Goal: Task Accomplishment & Management: Use online tool/utility

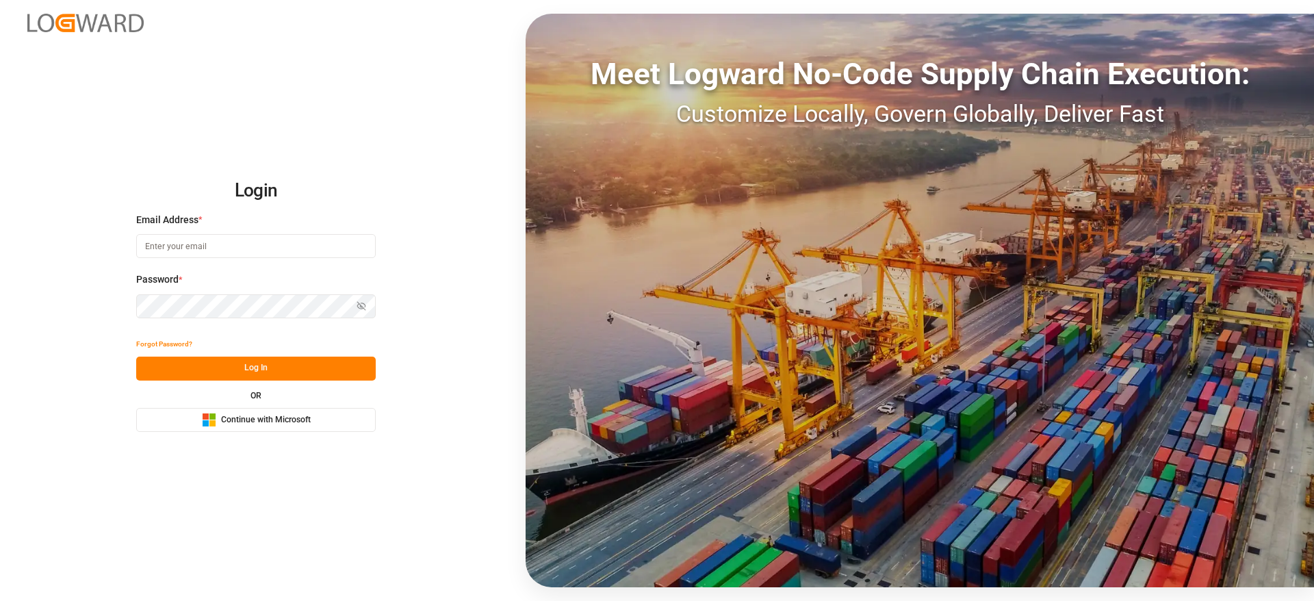
click at [235, 424] on span "Continue with Microsoft" at bounding box center [266, 420] width 90 height 12
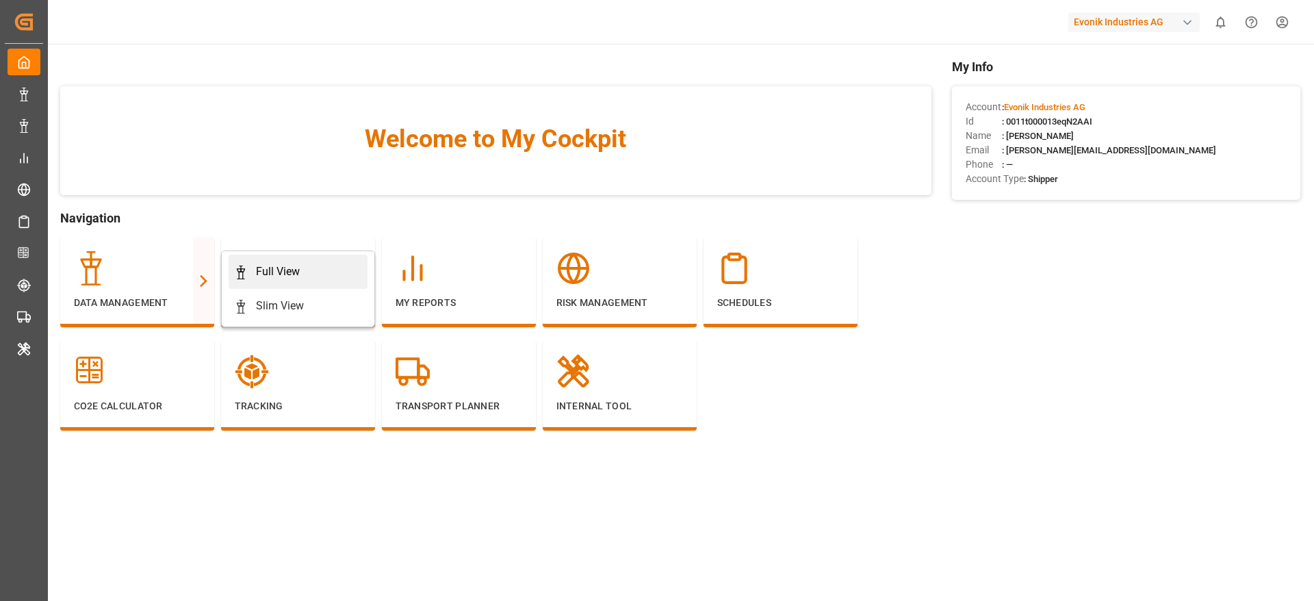
click at [277, 274] on div "Full View" at bounding box center [278, 271] width 44 height 16
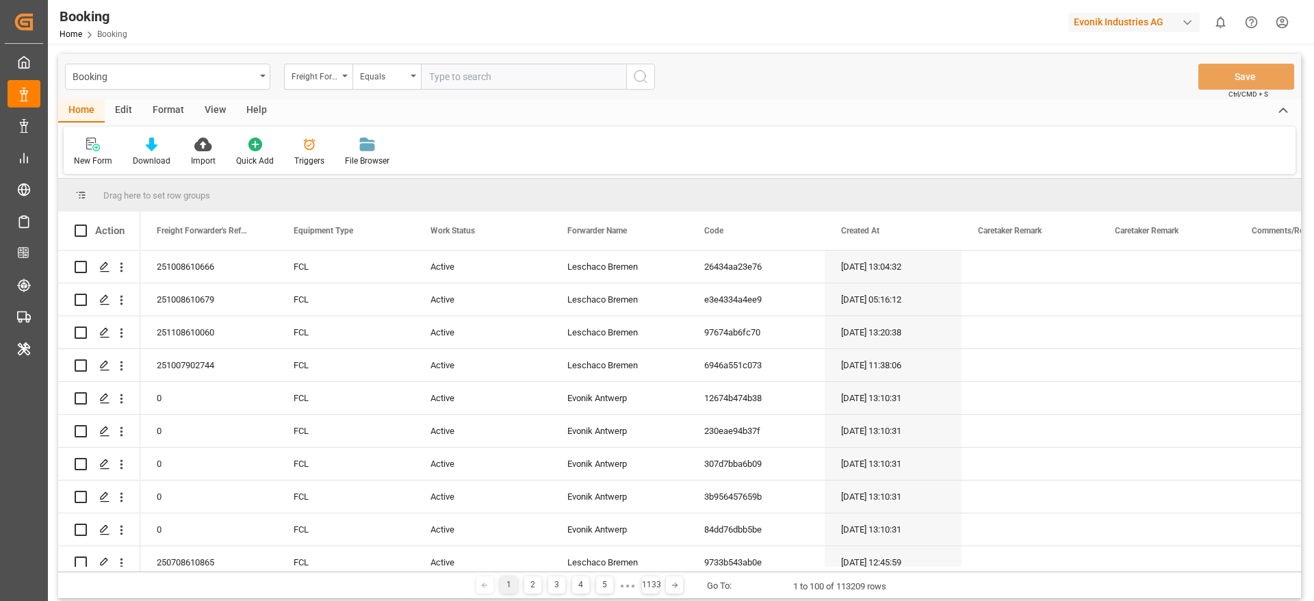
click at [167, 110] on div "Format" at bounding box center [168, 110] width 52 height 23
click at [83, 160] on div "Filter Rows" at bounding box center [94, 161] width 40 height 12
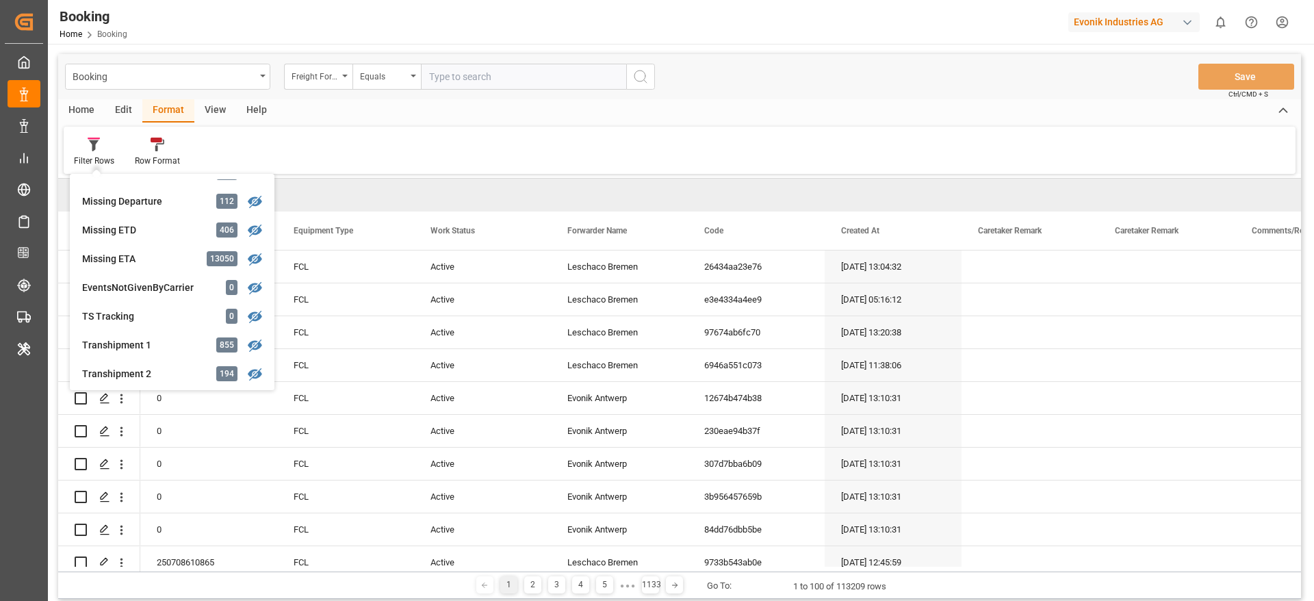
scroll to position [411, 0]
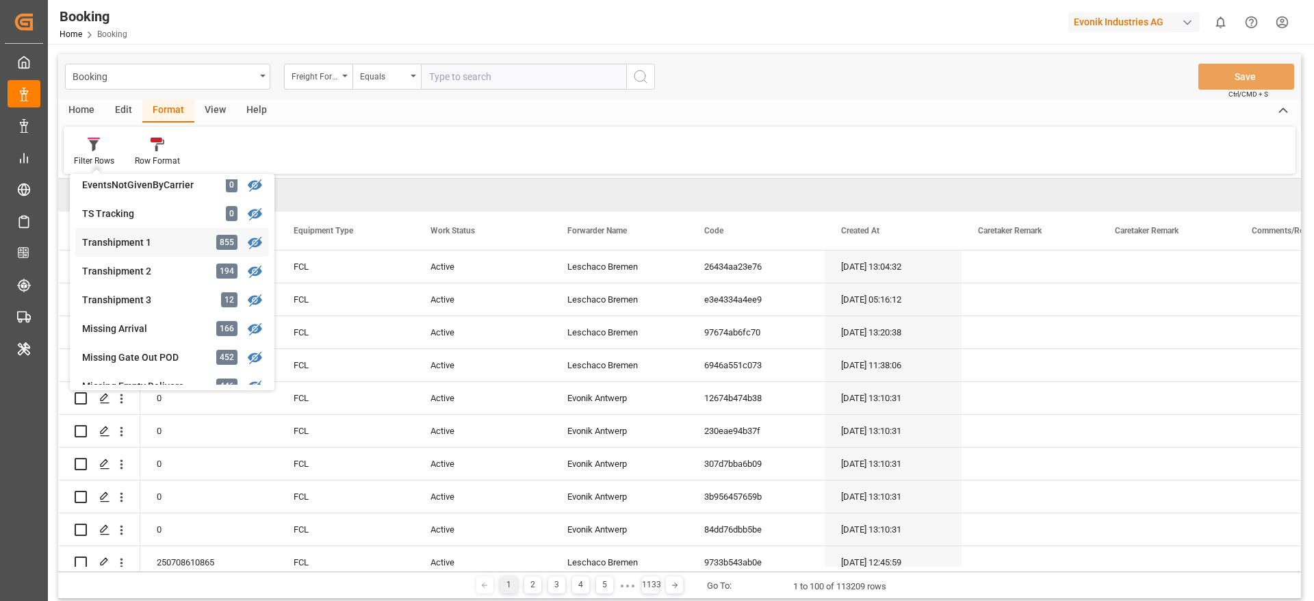
click at [187, 246] on div "Transhipment 1" at bounding box center [142, 242] width 120 height 14
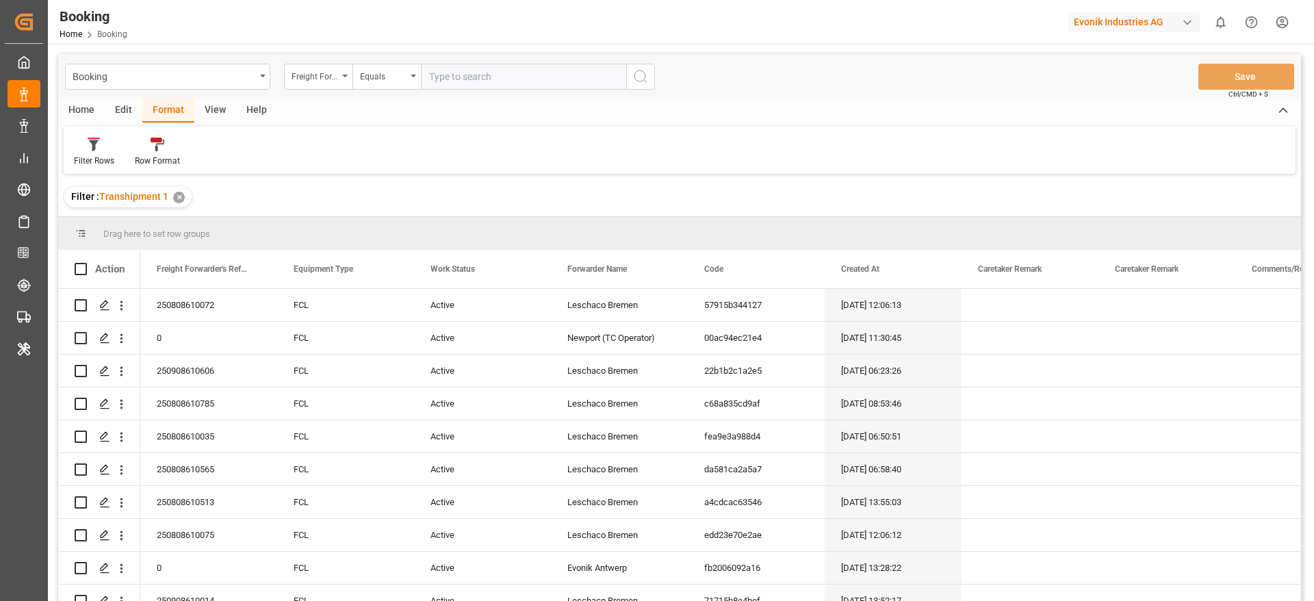
click at [219, 109] on div "View" at bounding box center [215, 110] width 42 height 23
click at [95, 151] on div "Default" at bounding box center [87, 152] width 47 height 30
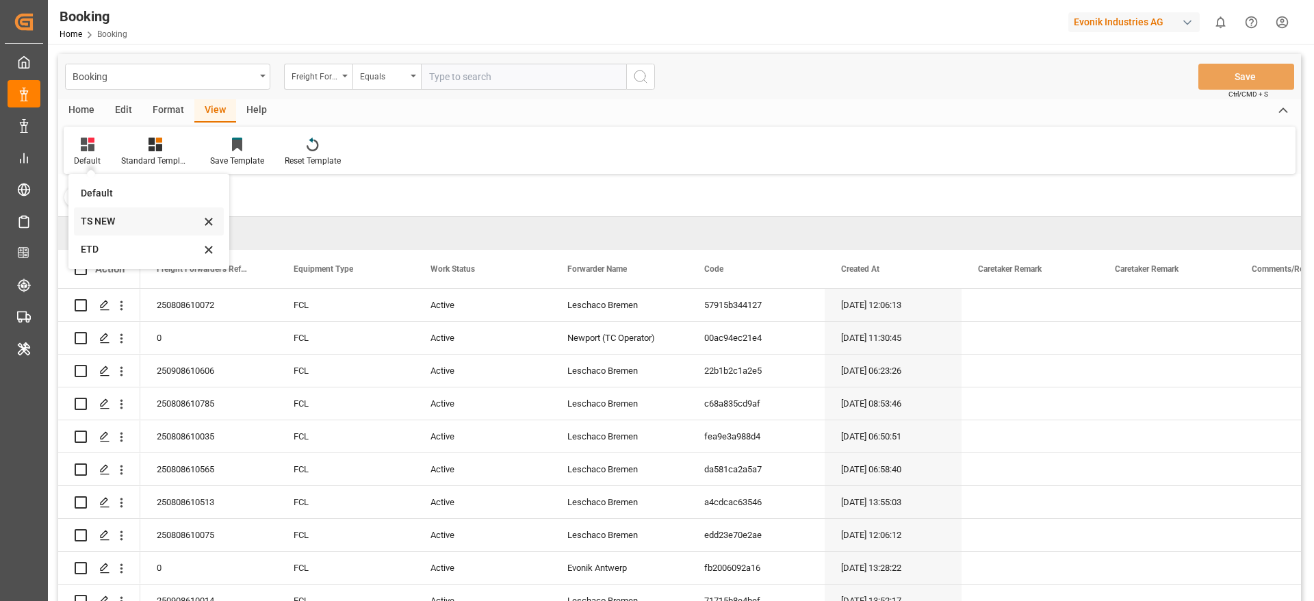
click at [129, 227] on div "TS NEW" at bounding box center [141, 221] width 120 height 14
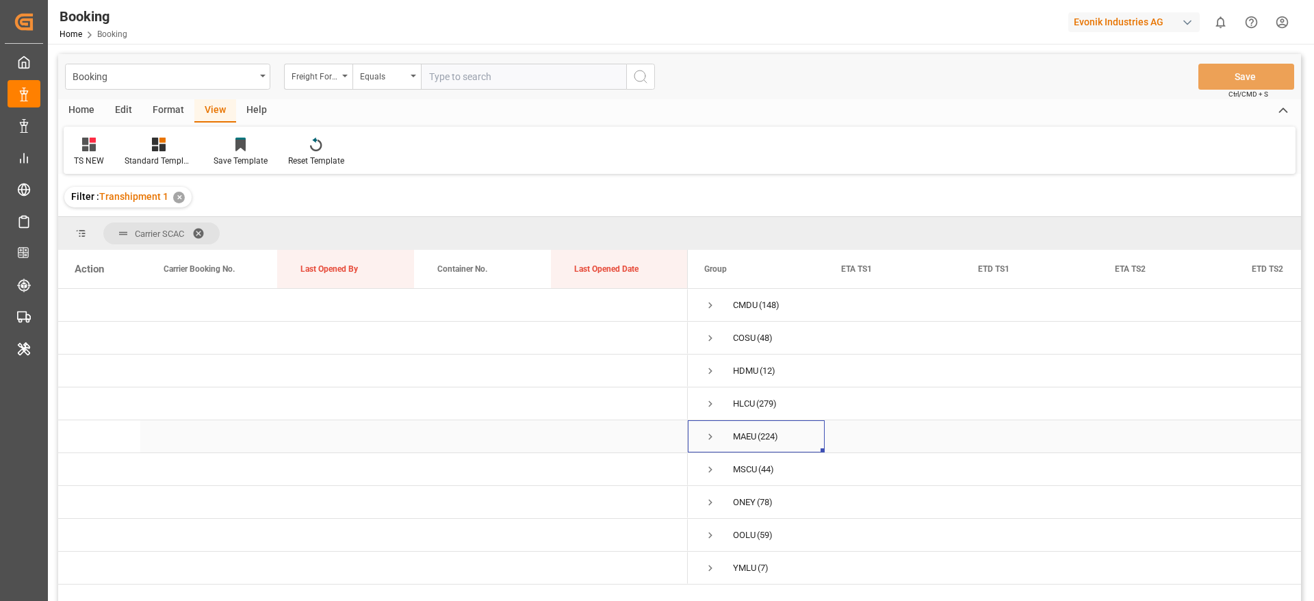
click at [714, 434] on span "Press SPACE to select this row." at bounding box center [710, 436] width 12 height 12
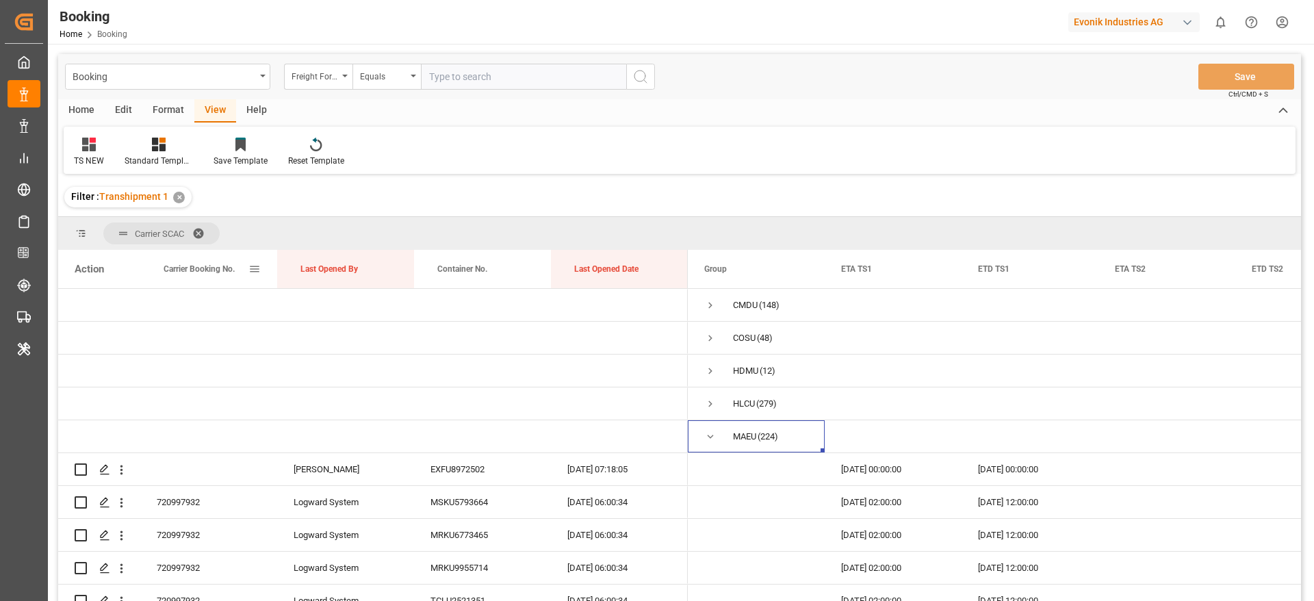
click at [174, 270] on span "Carrier Booking No." at bounding box center [199, 269] width 71 height 10
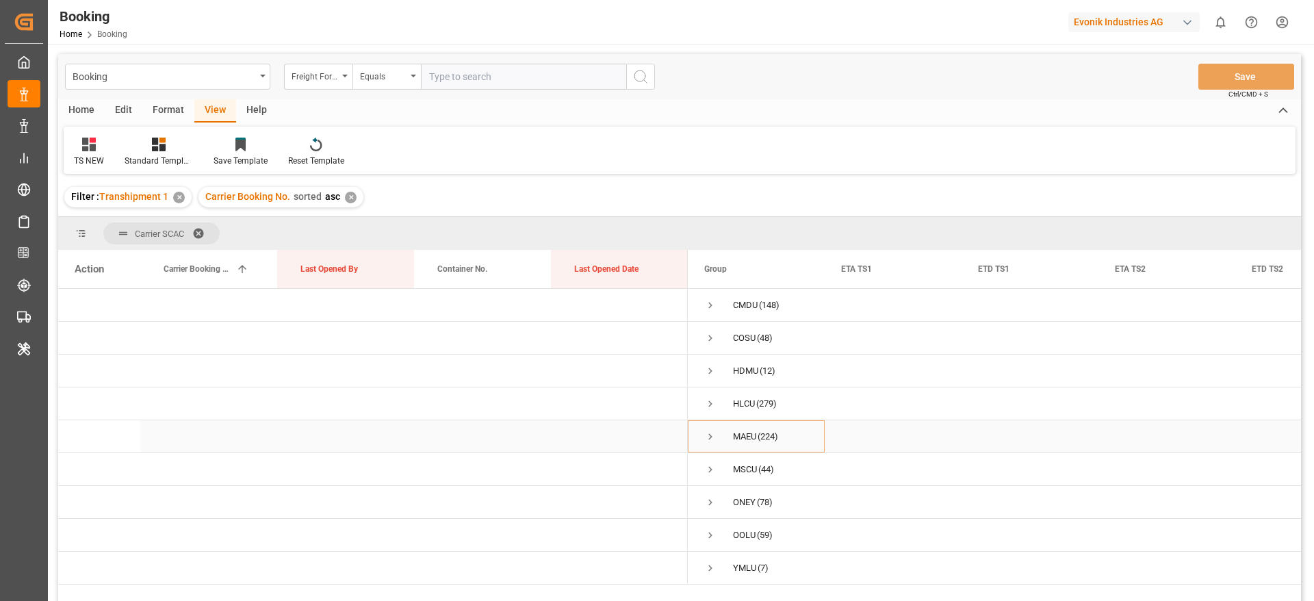
click at [710, 432] on span "Press SPACE to select this row." at bounding box center [710, 436] width 12 height 12
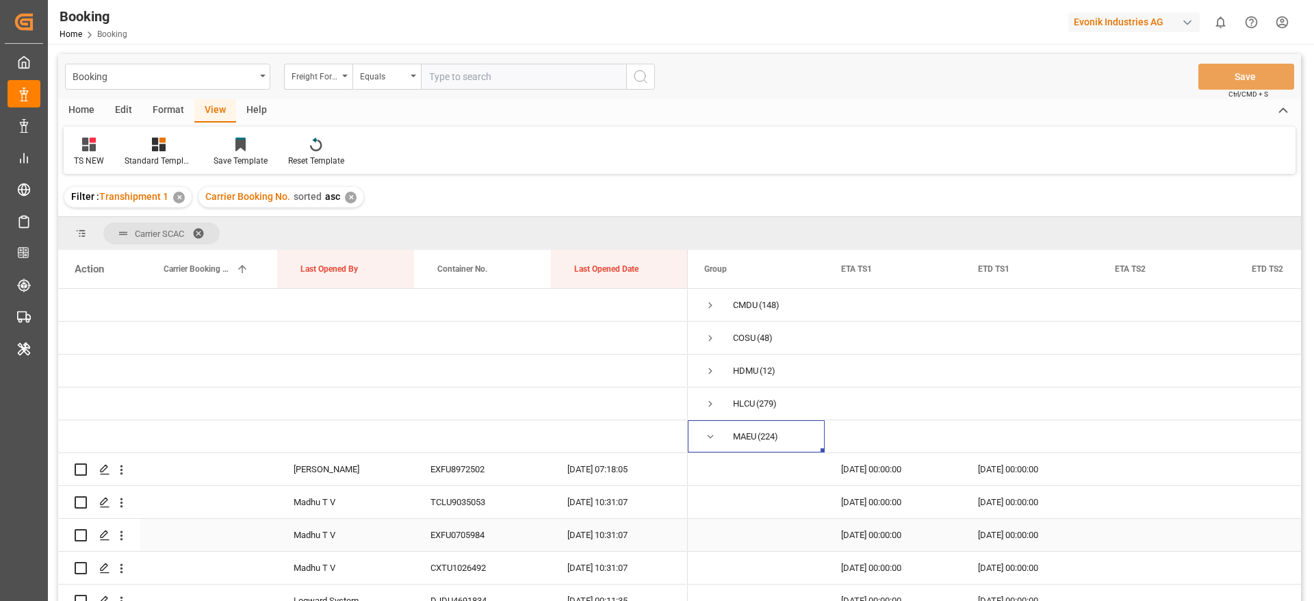
scroll to position [103, 0]
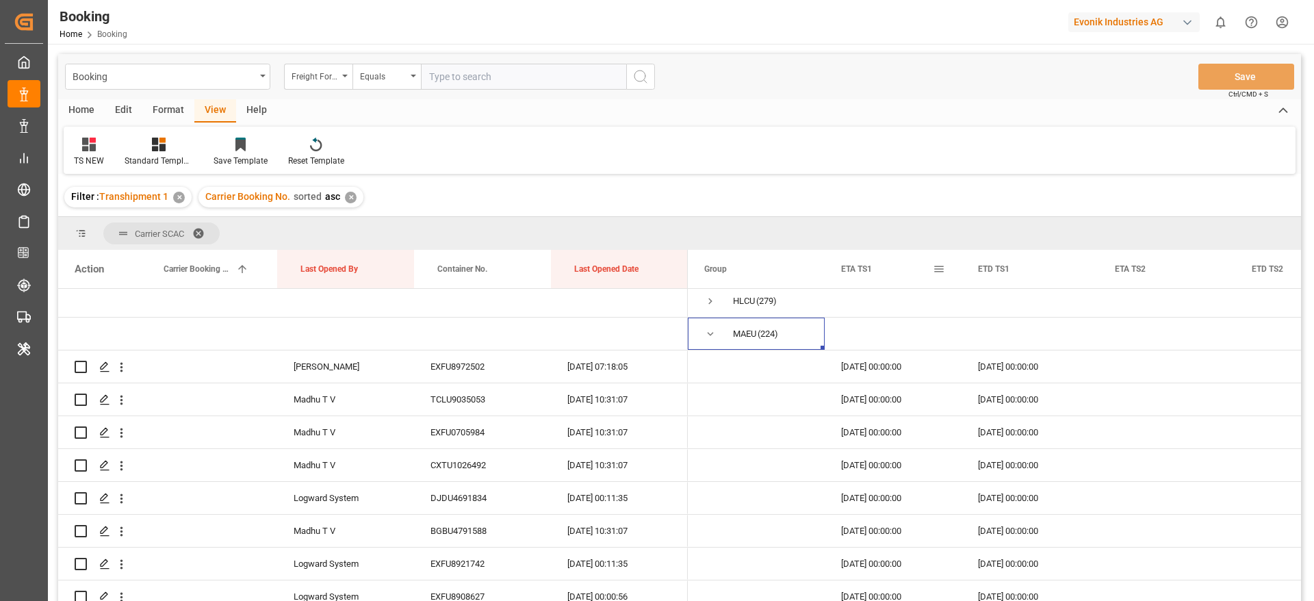
click at [937, 272] on span at bounding box center [939, 269] width 12 height 12
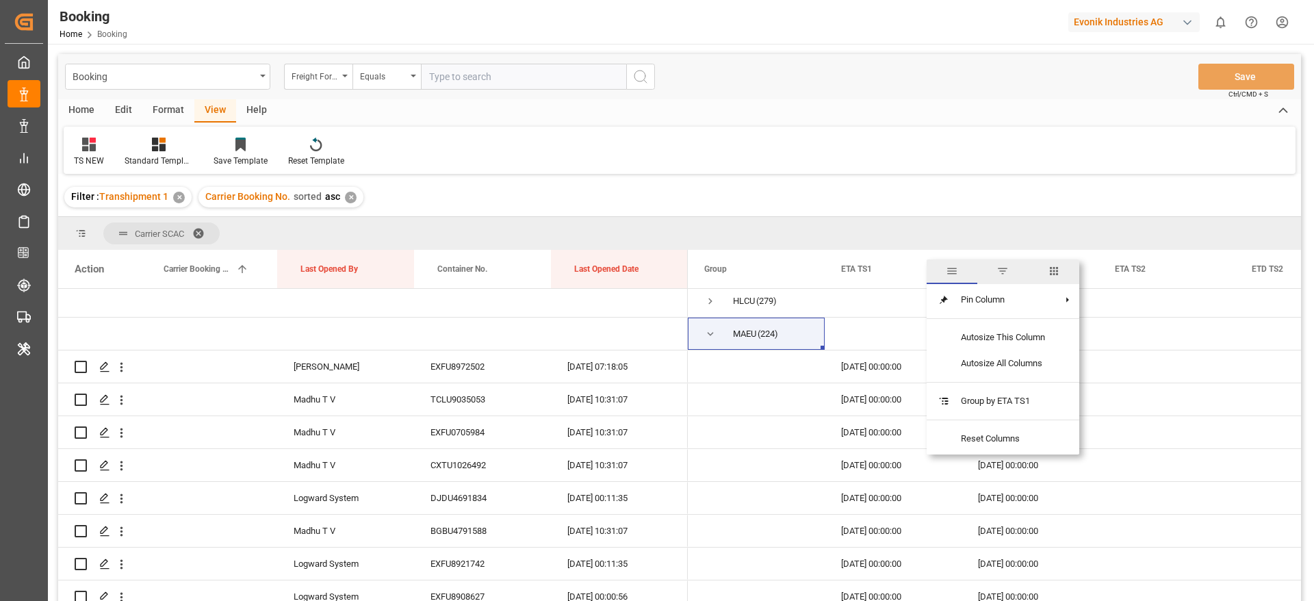
click at [1011, 161] on div "TS NEW Standard Templates Save Template Reset Template" at bounding box center [680, 150] width 1232 height 47
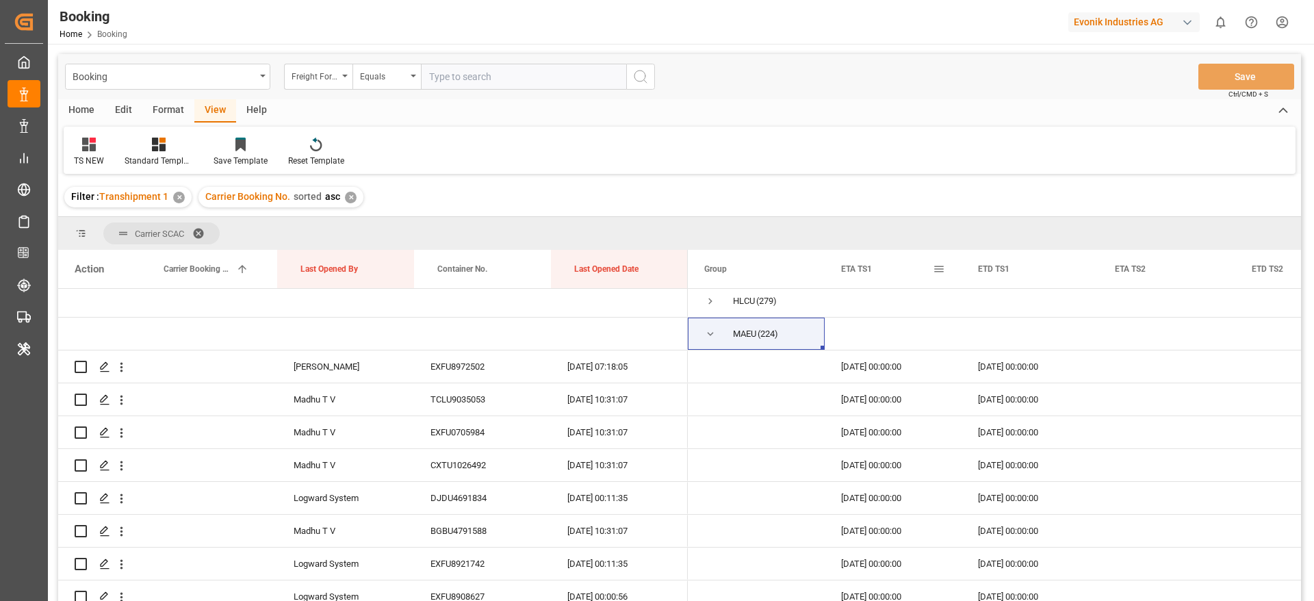
click at [940, 271] on span at bounding box center [939, 269] width 12 height 12
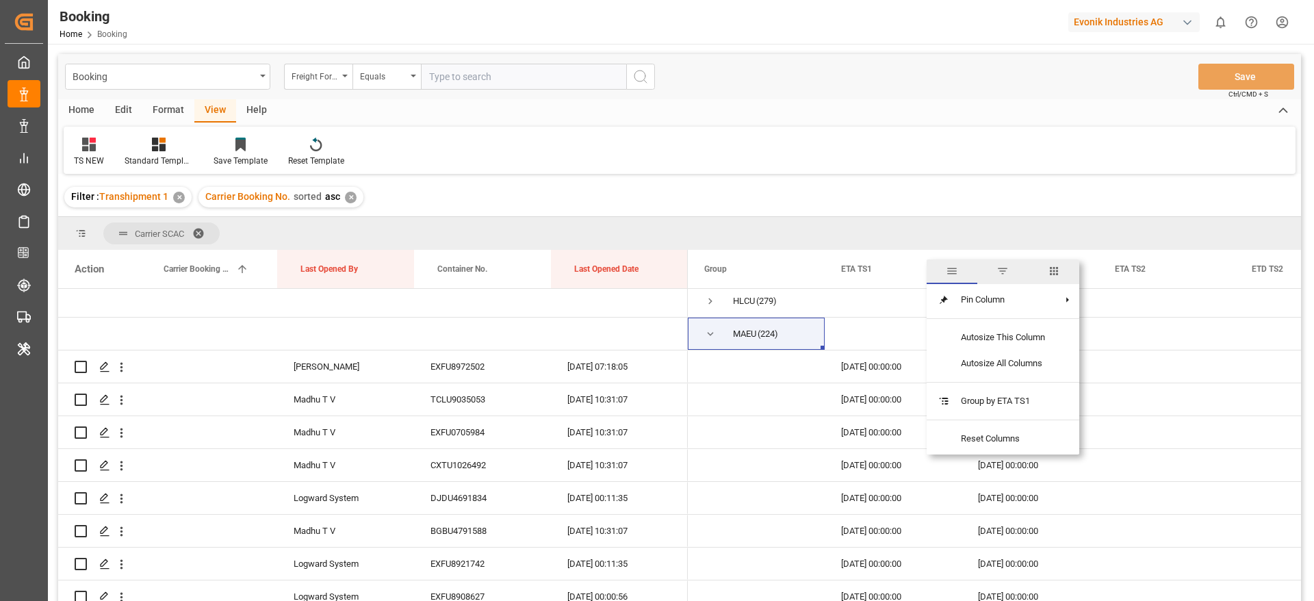
click at [1050, 276] on span "columns" at bounding box center [1054, 271] width 12 height 12
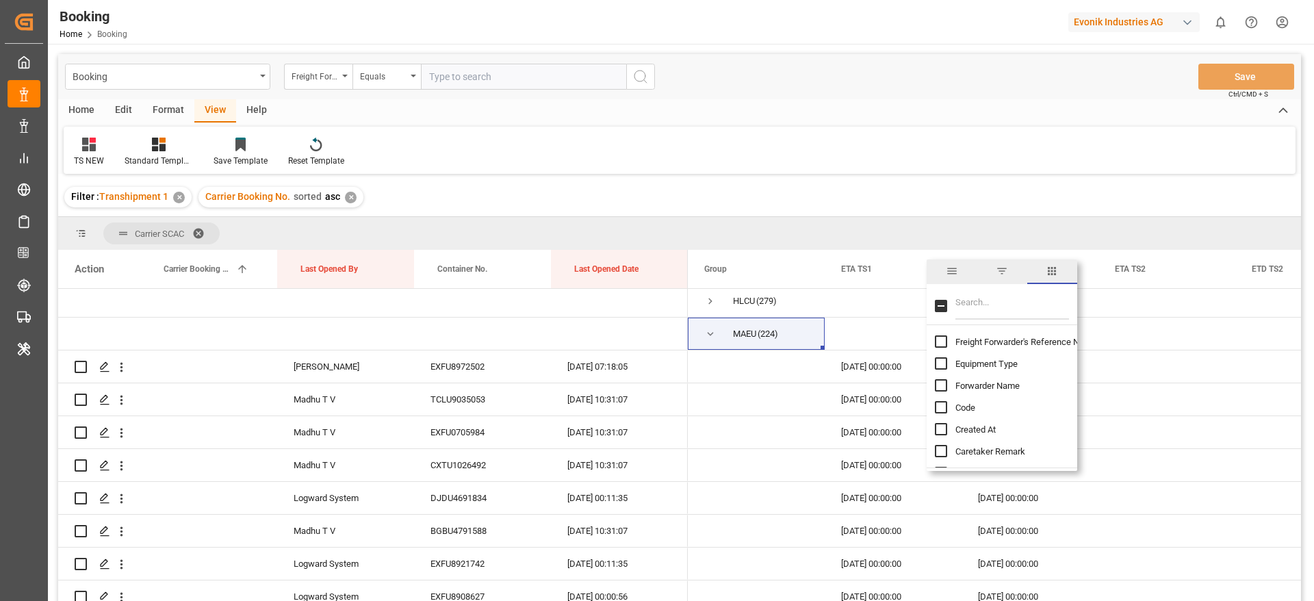
click at [1002, 313] on input "Filter Columns Input" at bounding box center [1012, 305] width 114 height 27
type input "up"
click at [1011, 384] on span "Update Last Opened By" at bounding box center [1000, 385] width 90 height 10
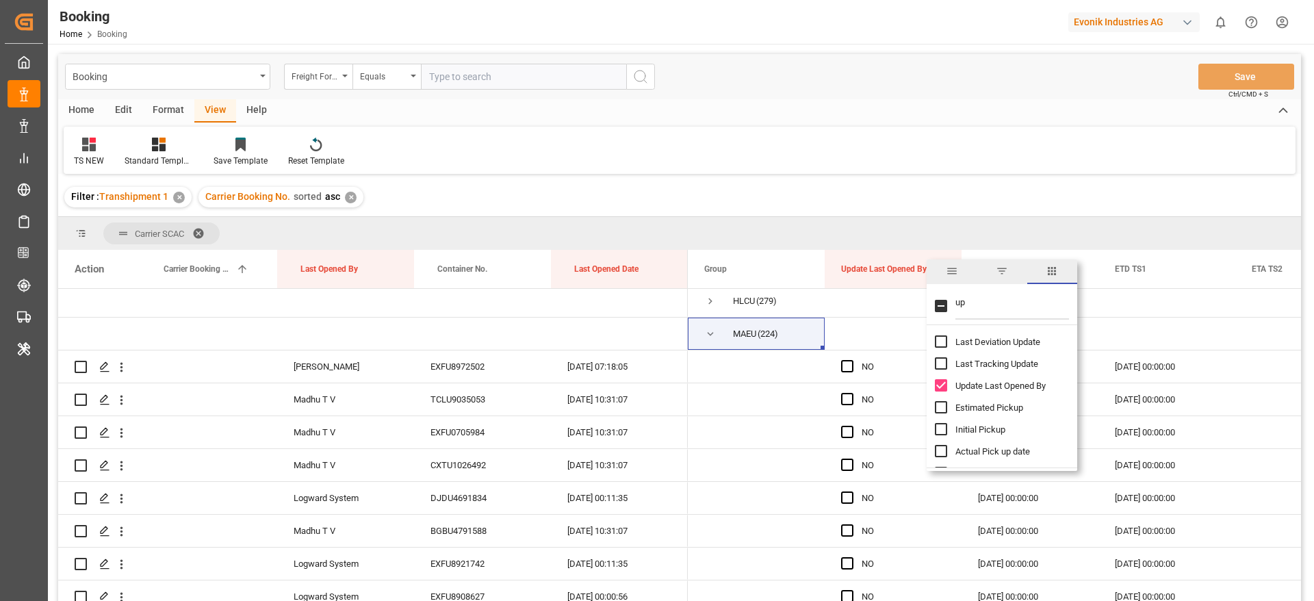
click at [987, 140] on div "TS NEW Standard Templates Save Template Reset Template" at bounding box center [680, 150] width 1232 height 47
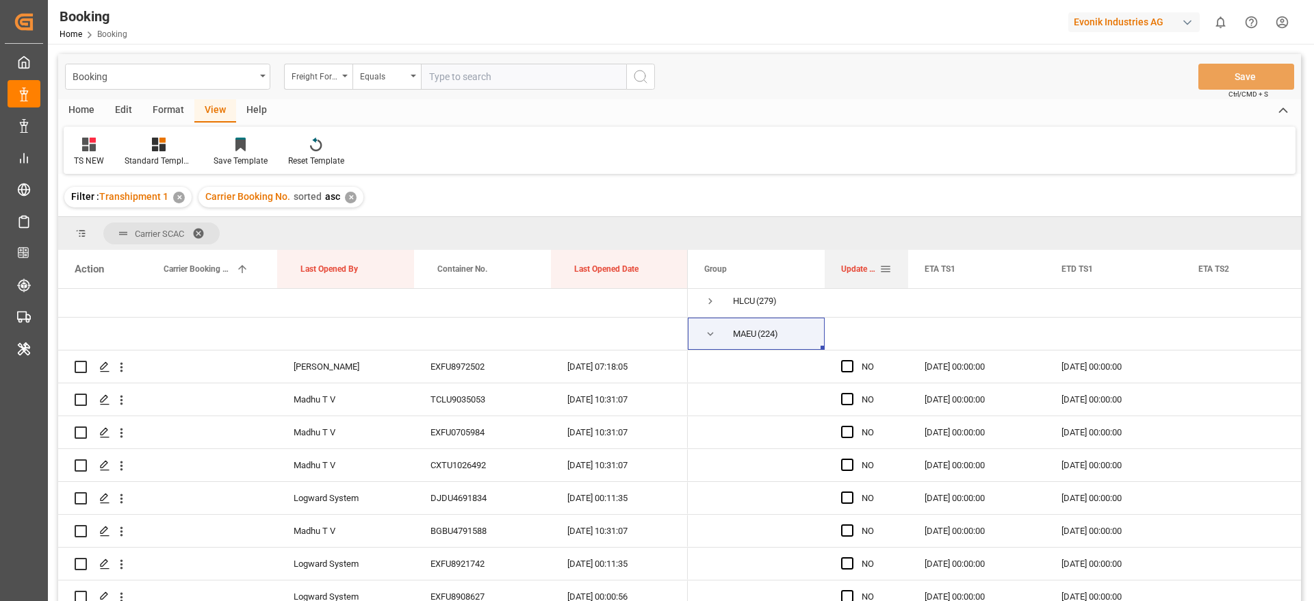
drag, startPoint x: 960, startPoint y: 266, endPoint x: 907, endPoint y: 270, distance: 53.5
click at [907, 270] on div at bounding box center [907, 269] width 5 height 38
click at [846, 396] on span "Press SPACE to select this row." at bounding box center [847, 399] width 12 height 12
click at [851, 393] on input "Press SPACE to select this row." at bounding box center [851, 393] width 0 height 0
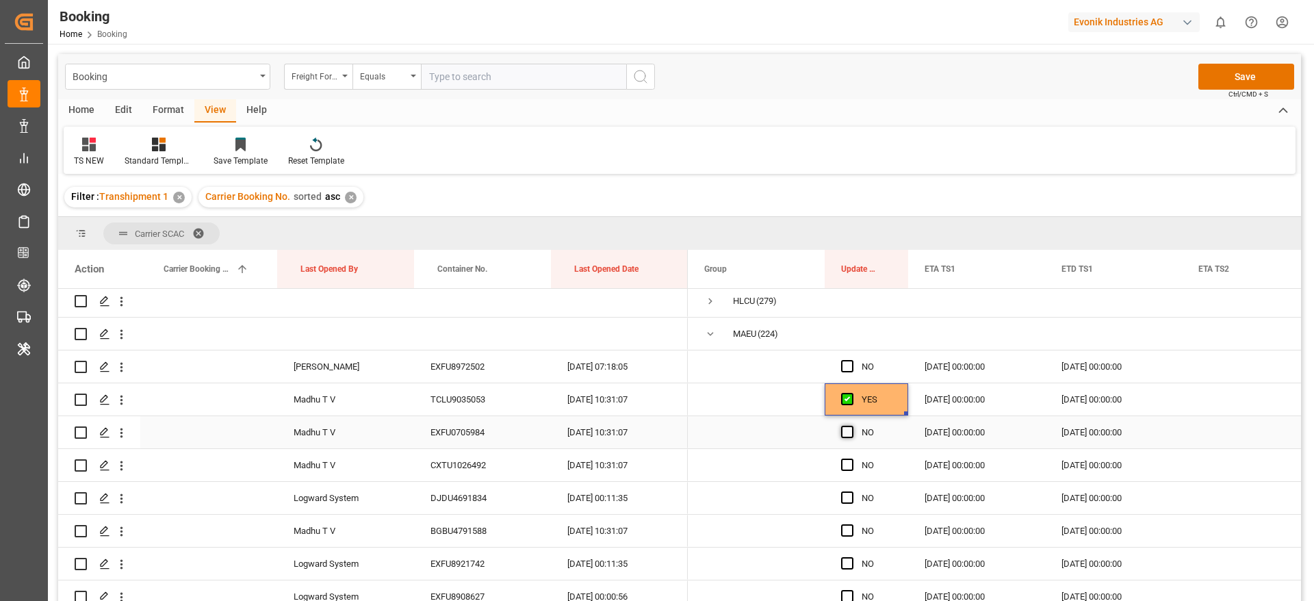
click at [846, 430] on span "Press SPACE to select this row." at bounding box center [847, 432] width 12 height 12
click at [851, 426] on input "Press SPACE to select this row." at bounding box center [851, 426] width 0 height 0
